Goal: Information Seeking & Learning: Learn about a topic

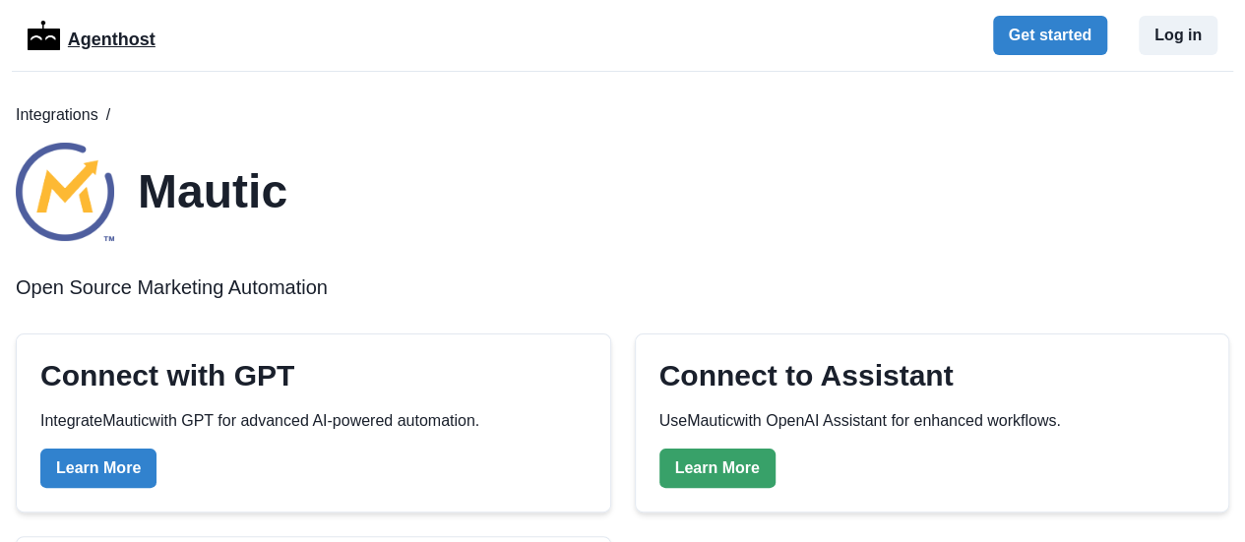
click at [132, 31] on p "Agenthost" at bounding box center [112, 36] width 88 height 34
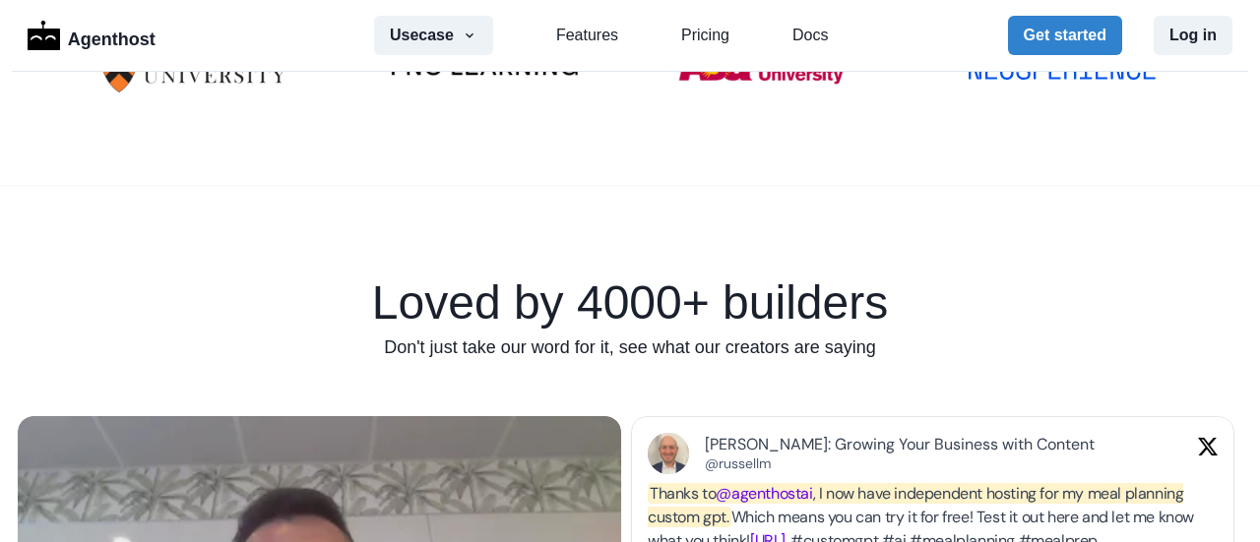
scroll to position [1279, 0]
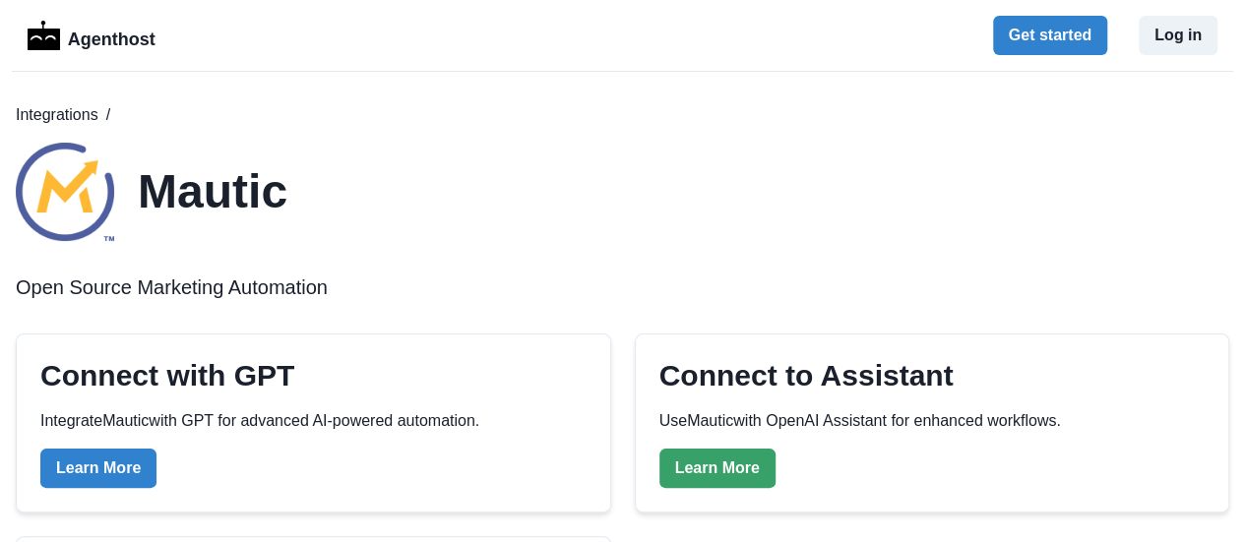
click at [682, 421] on p "Use Mautic with OpenAI Assistant for enhanced workflows." at bounding box center [860, 421] width 402 height 24
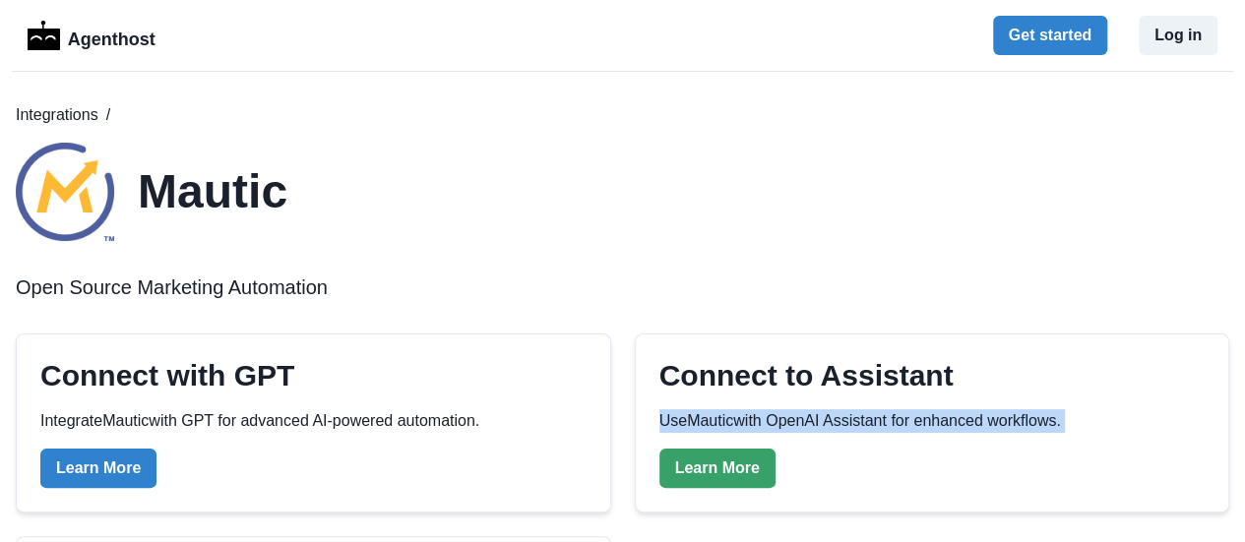
click at [682, 422] on p "Use Mautic with OpenAI Assistant for enhanced workflows." at bounding box center [860, 421] width 402 height 24
copy div "Use Mautic with OpenAI Assistant for enhanced workflows. Learn More"
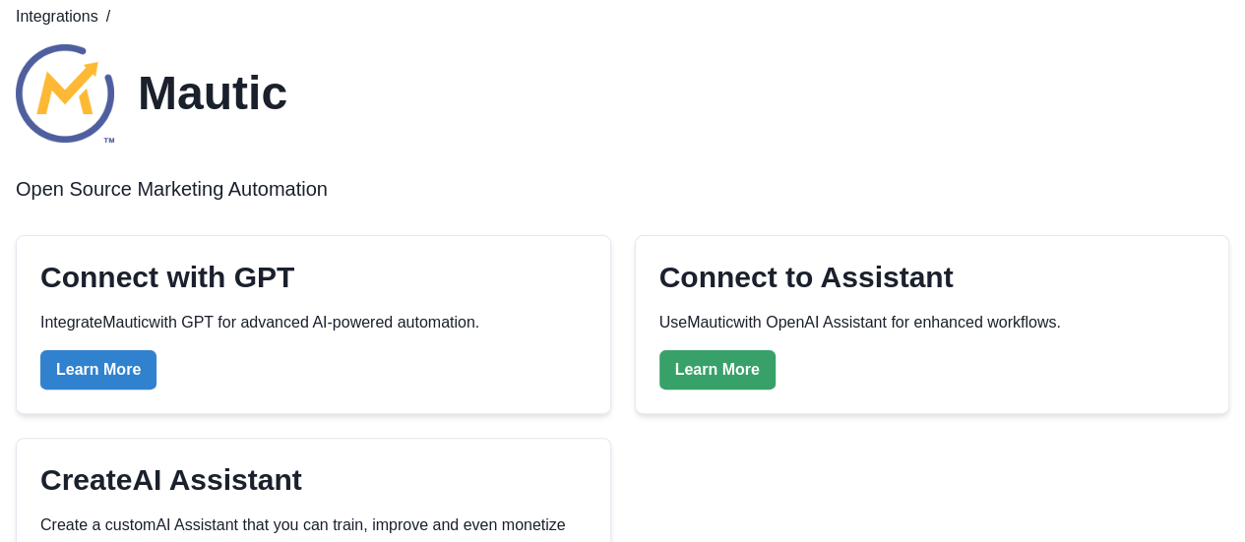
click at [165, 321] on p "Integrate Mautic with GPT for advanced AI-powered automation." at bounding box center [259, 323] width 439 height 24
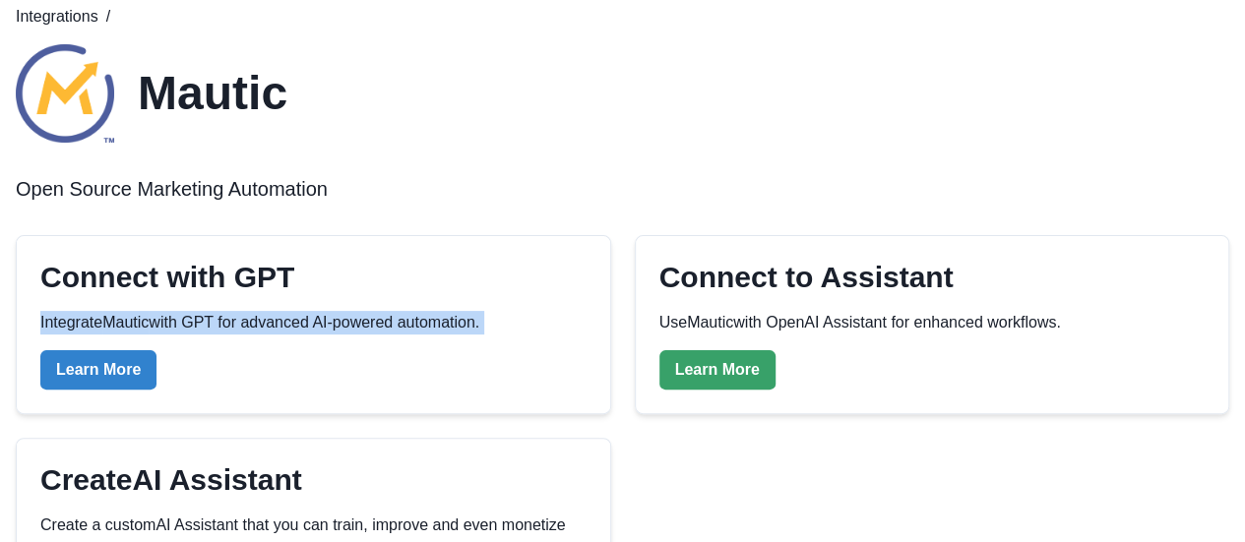
click at [165, 321] on p "Integrate Mautic with GPT for advanced AI-powered automation." at bounding box center [259, 323] width 439 height 24
copy div "Integrate Mautic with GPT for advanced AI-powered automation. Learn More"
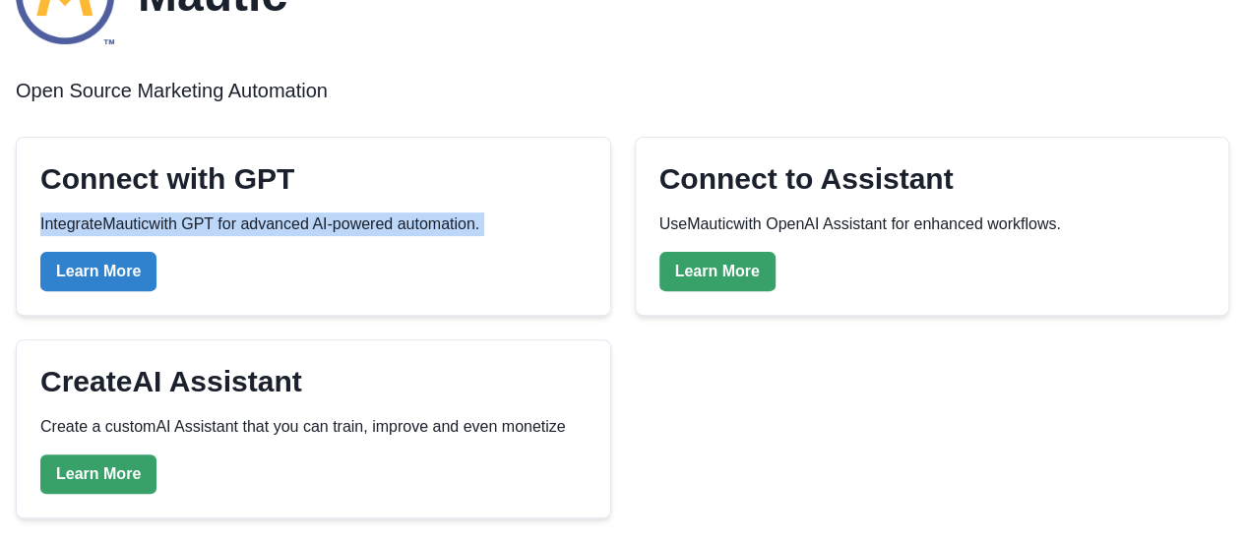
scroll to position [295, 0]
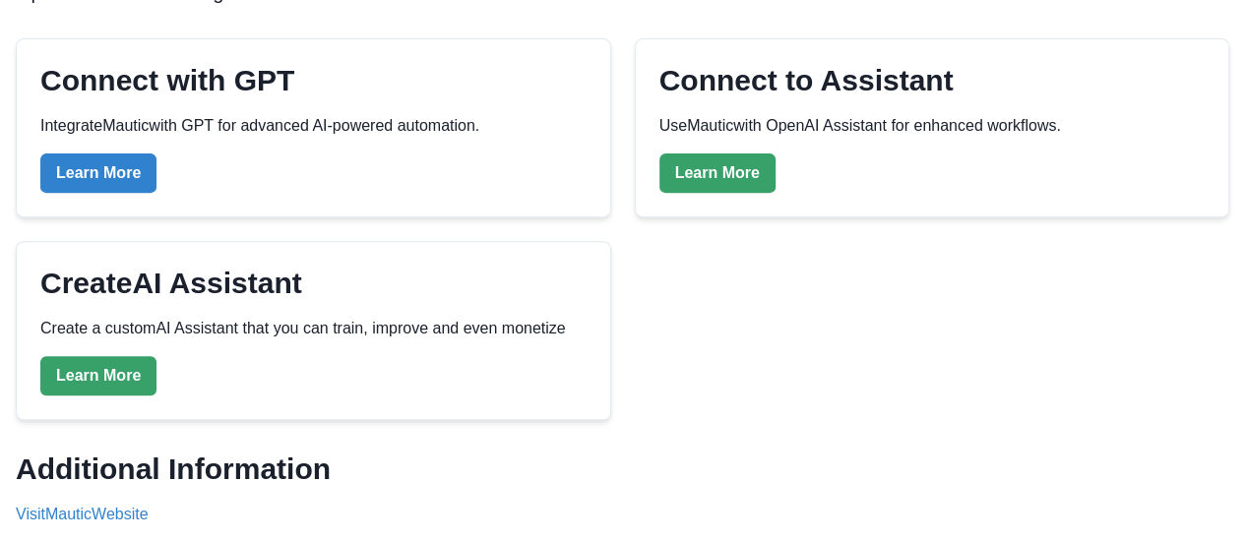
click at [128, 289] on h2 "Create AI Assistant" at bounding box center [171, 283] width 262 height 35
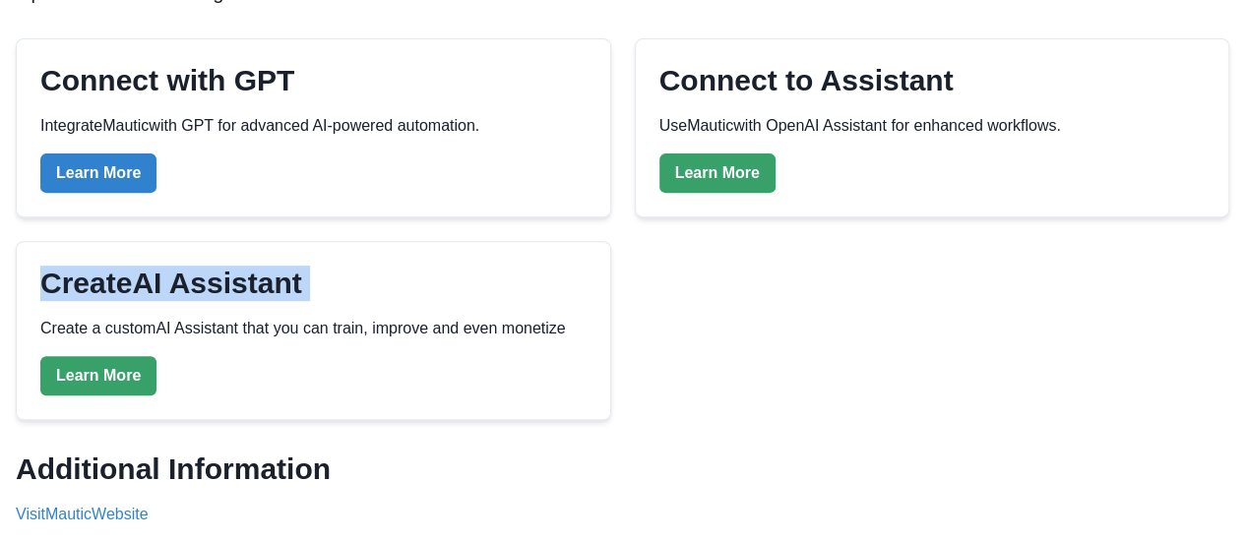
click at [128, 289] on h2 "Create AI Assistant" at bounding box center [171, 283] width 262 height 35
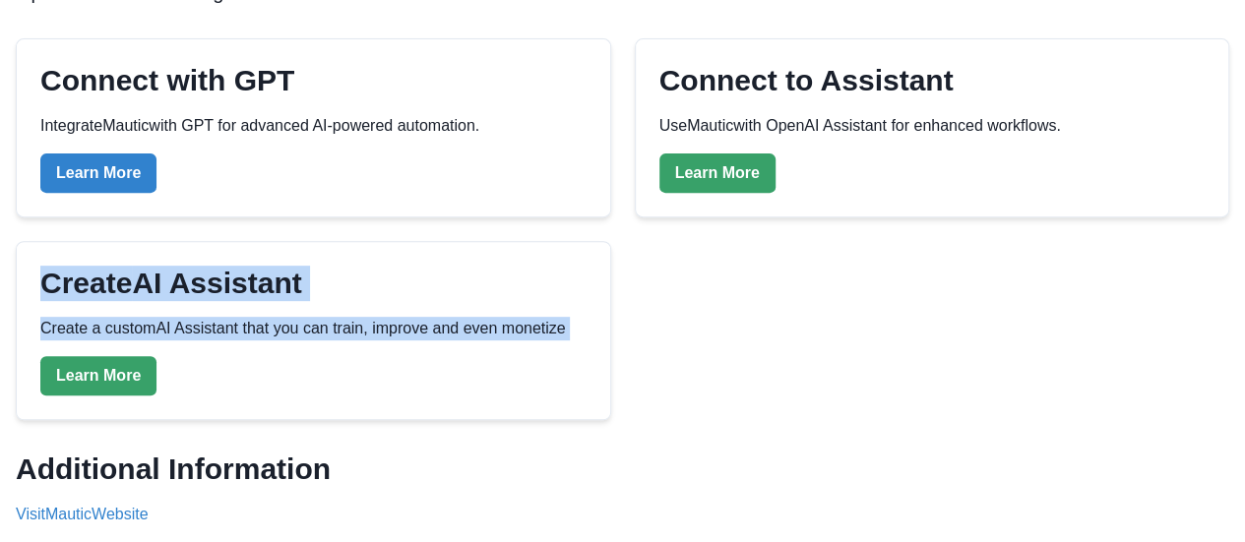
click at [577, 334] on div "Create AI Assistant Create a custom AI Assistant that you can train, improve an…" at bounding box center [313, 331] width 546 height 130
copy div "Create AI Assistant Create a custom AI Assistant that you can train, improve an…"
